Goal: Task Accomplishment & Management: Use online tool/utility

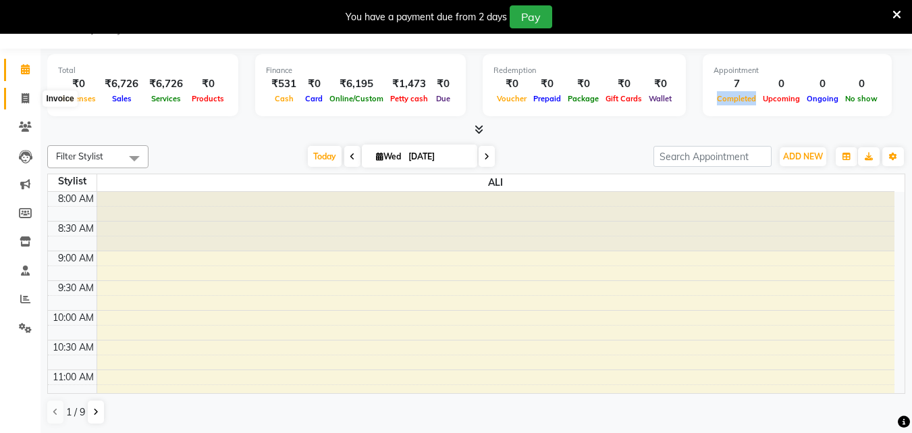
click at [28, 92] on span at bounding box center [26, 99] width 24 height 16
select select "service"
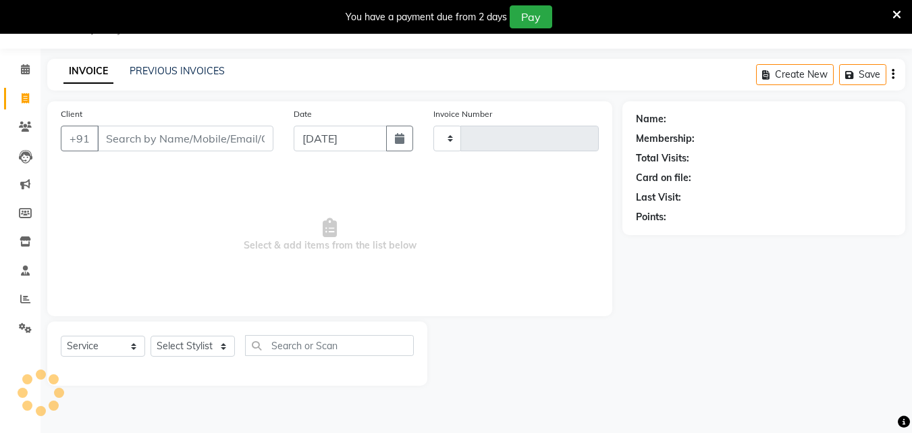
type input "0017"
select select "8959"
click at [21, 71] on icon at bounding box center [25, 69] width 9 height 10
